Goal: Task Accomplishment & Management: Use online tool/utility

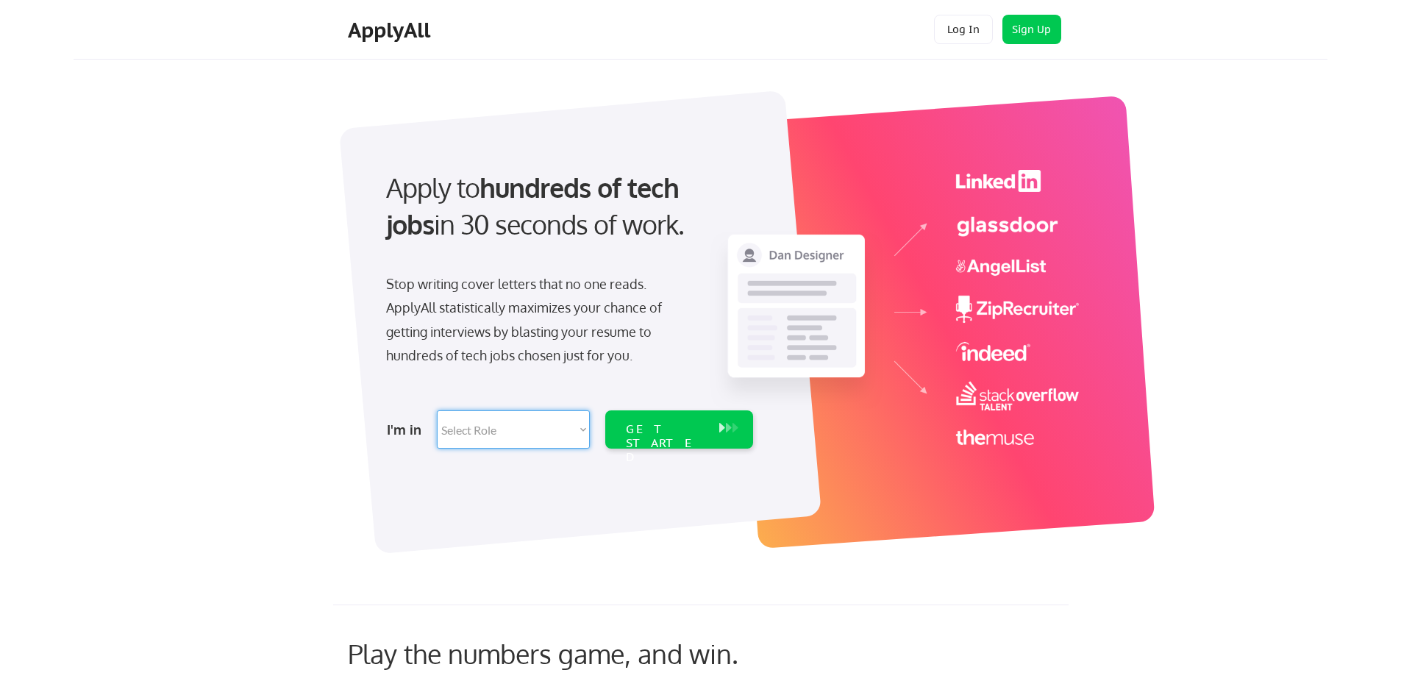
click at [562, 428] on select "Select Role Software Engineering Product Management Customer Success Sales UI/U…" at bounding box center [513, 429] width 153 height 38
select select ""tech_finance_biz_ops_cos""
click at [437, 410] on select "Select Role Software Engineering Product Management Customer Success Sales UI/U…" at bounding box center [513, 429] width 153 height 38
select select ""tech_finance_biz_ops_cos""
click at [676, 429] on div "GET STARTED" at bounding box center [665, 443] width 79 height 43
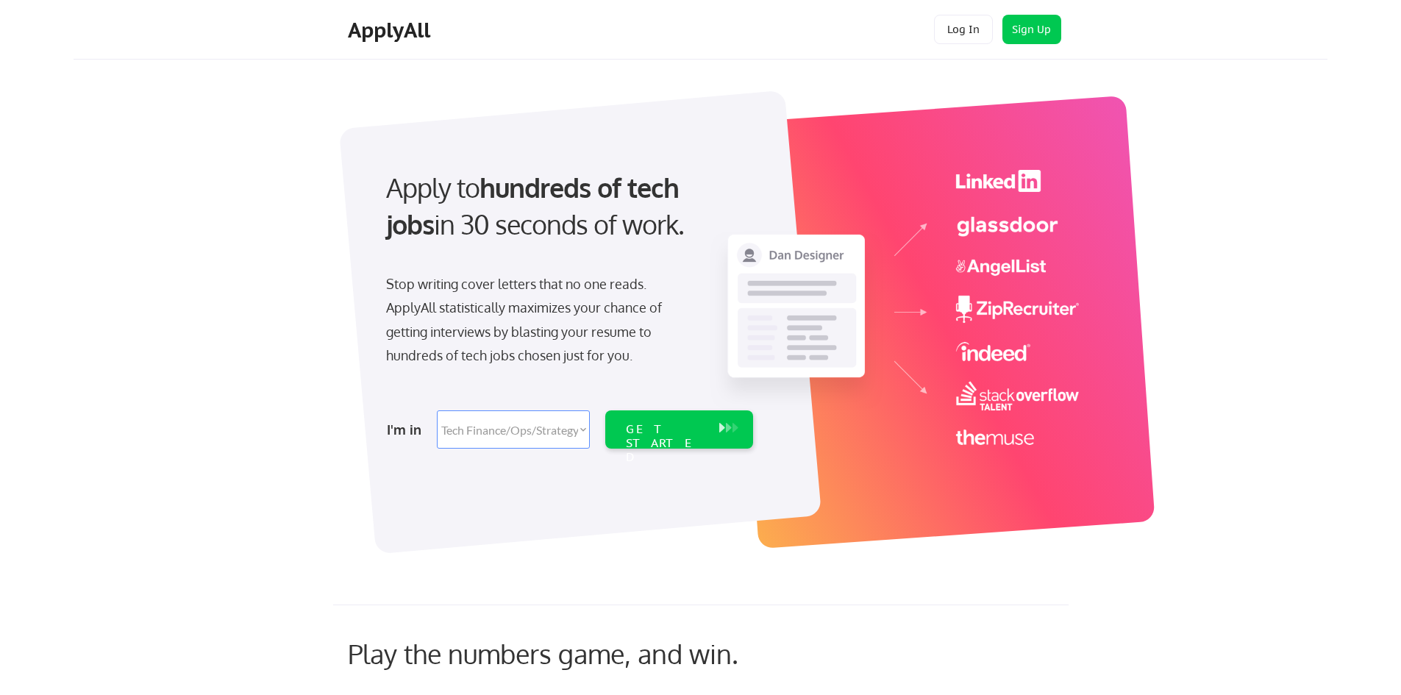
select select ""tech_finance_biz_ops_cos""
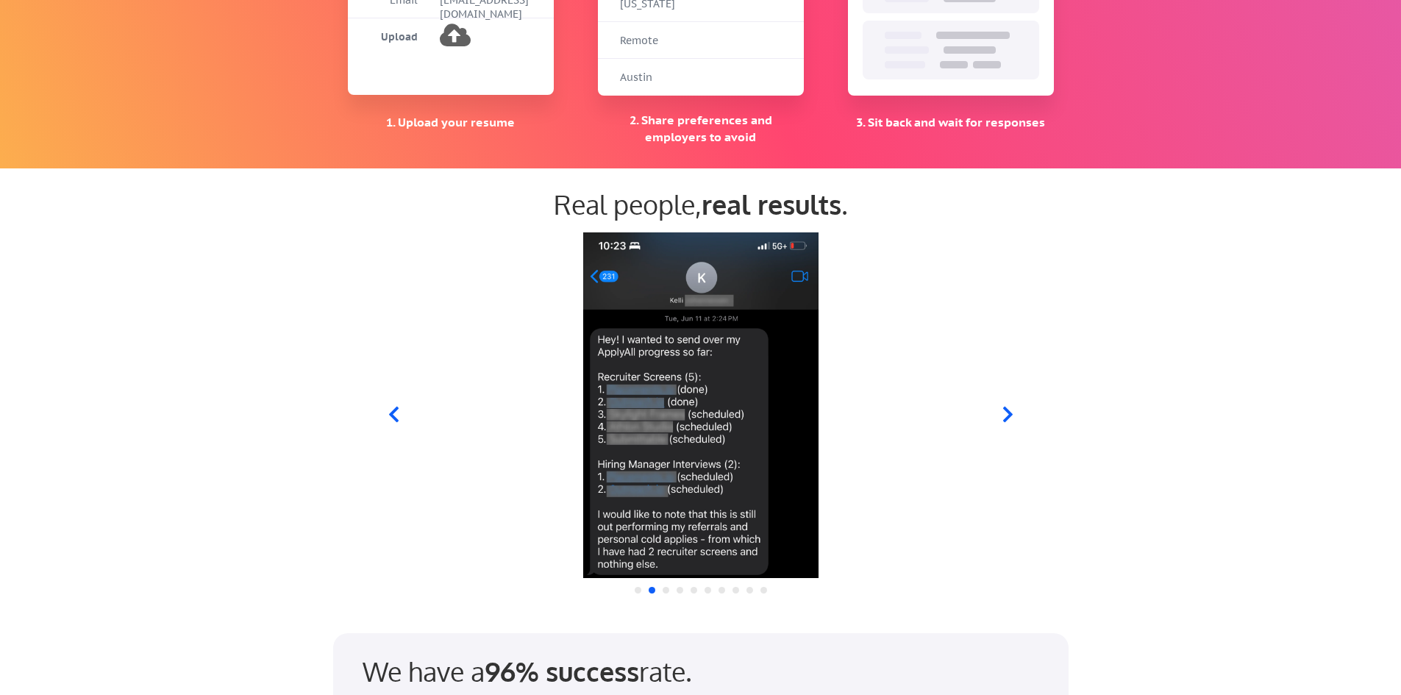
scroll to position [1667, 0]
